Goal: Transaction & Acquisition: Purchase product/service

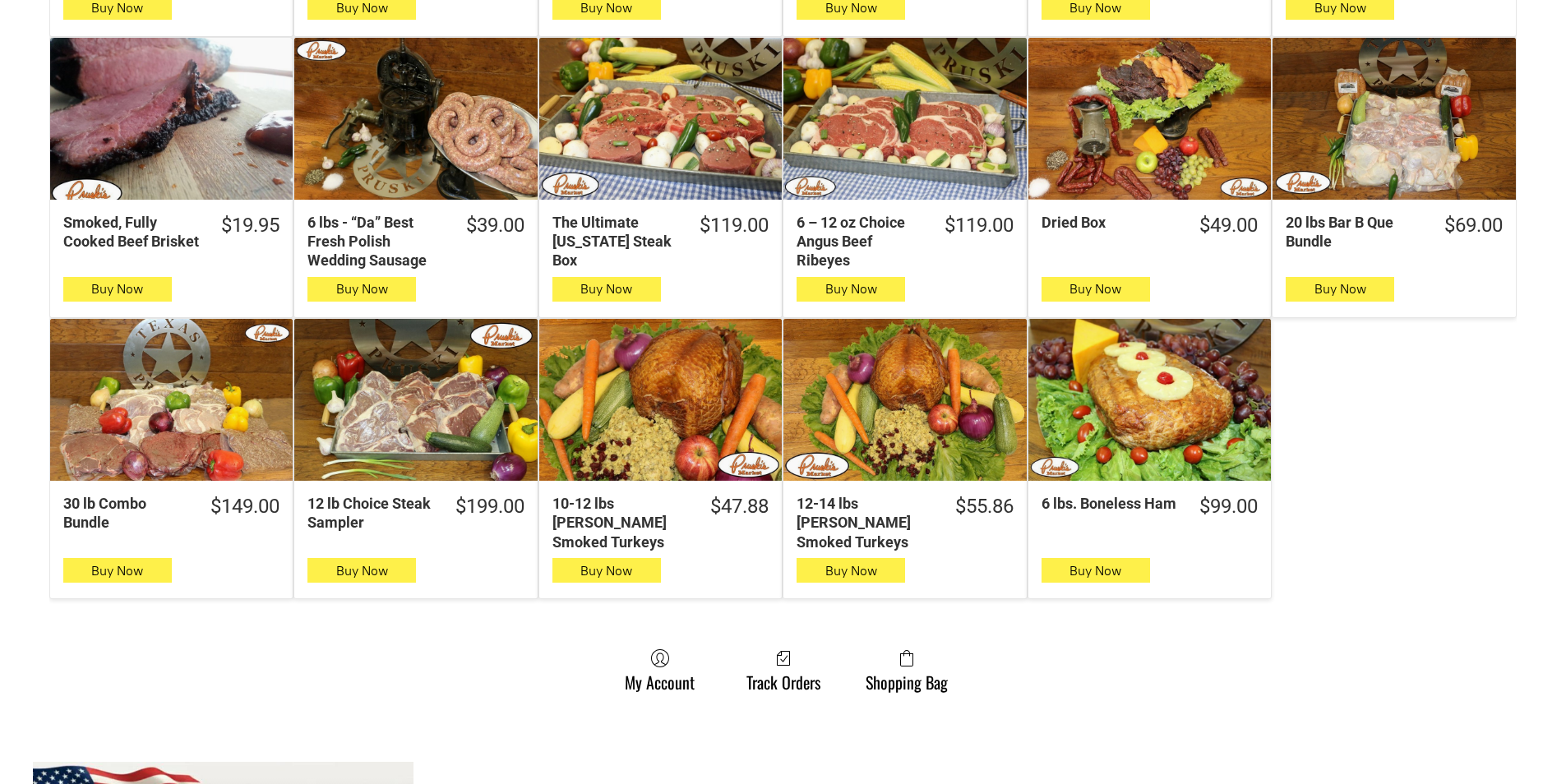
scroll to position [903, 0]
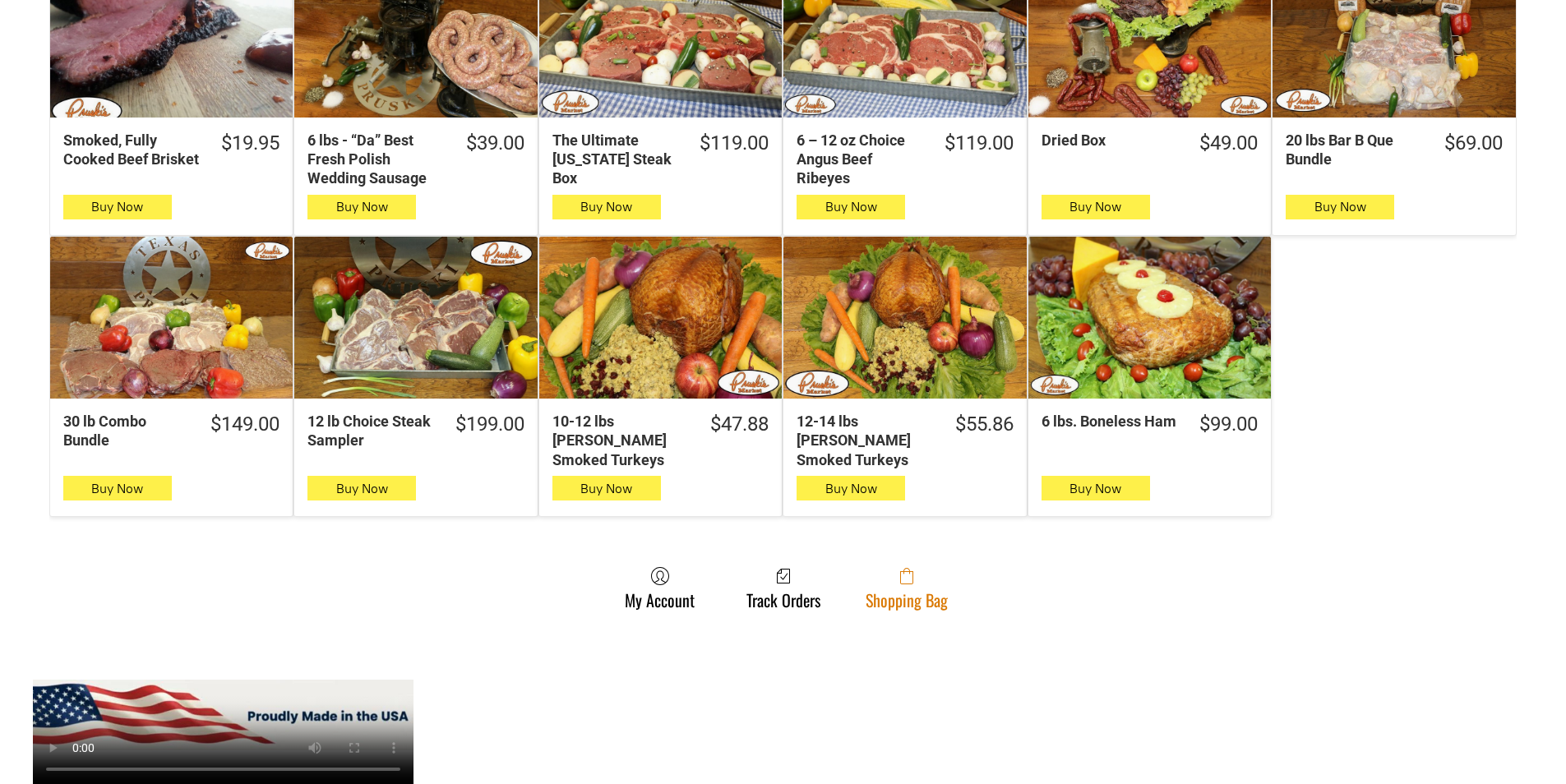
click at [862, 567] on link "Shopping Bag" at bounding box center [907, 588] width 99 height 44
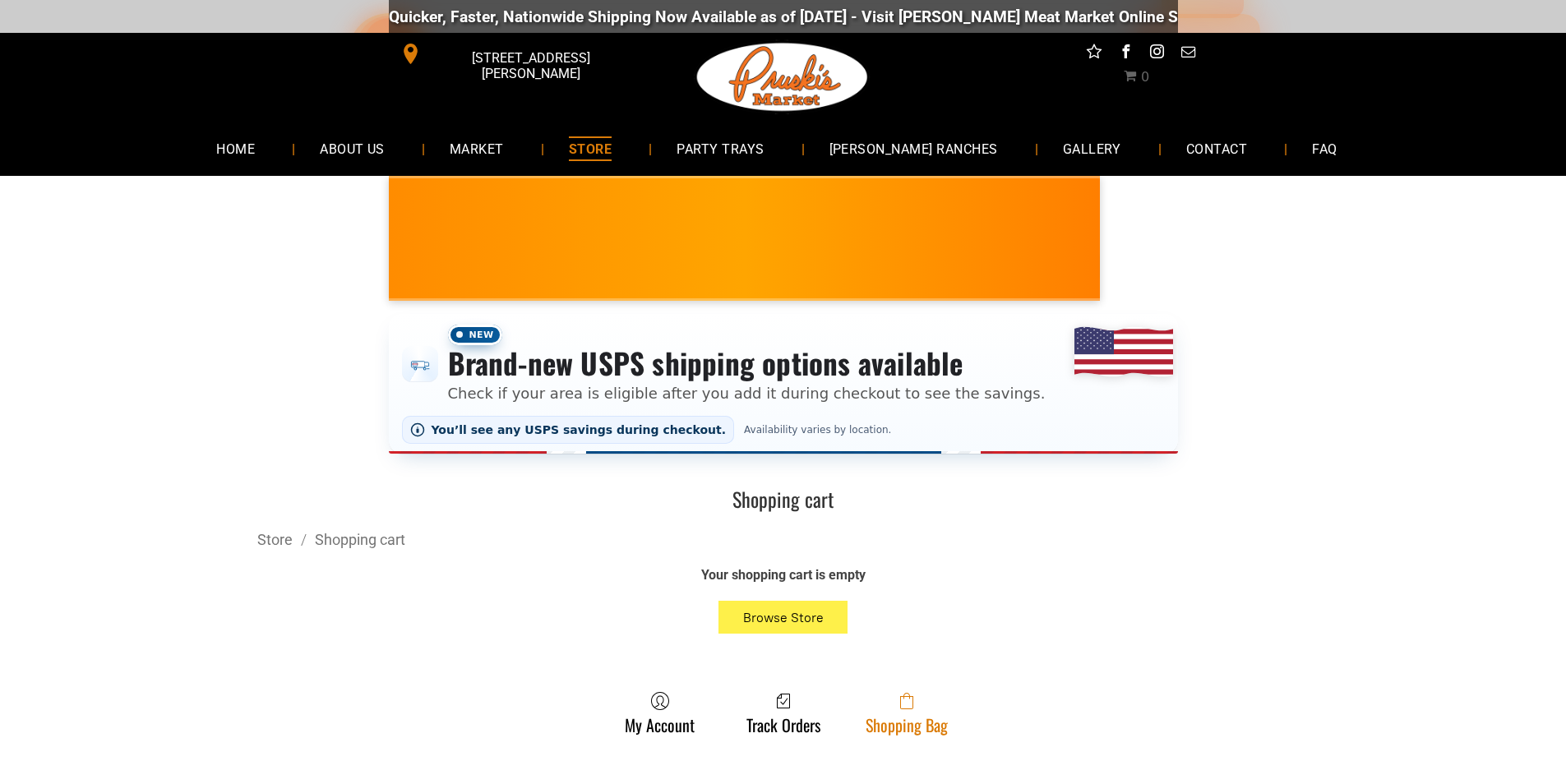
click at [934, 729] on link "Shopping Bag" at bounding box center [907, 713] width 99 height 44
click at [892, 706] on span at bounding box center [907, 701] width 82 height 19
click at [886, 733] on link "Shopping Bag" at bounding box center [907, 713] width 99 height 44
